Goal: Find specific page/section

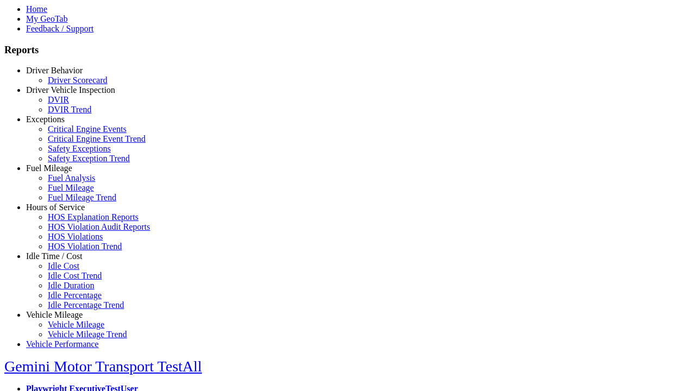
click at [62, 212] on link "Hours of Service" at bounding box center [55, 207] width 59 height 9
click at [71, 222] on link "HOS Explanation Reports" at bounding box center [93, 216] width 91 height 9
